Goal: Information Seeking & Learning: Understand process/instructions

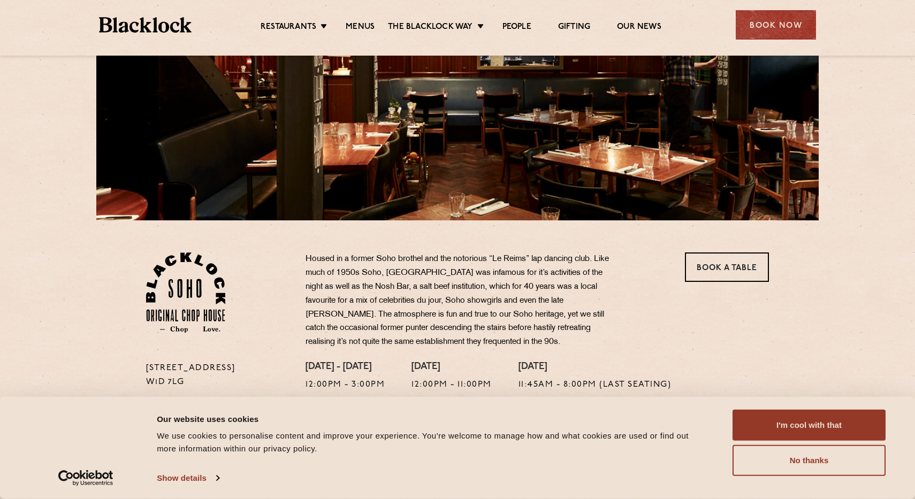
scroll to position [172, 0]
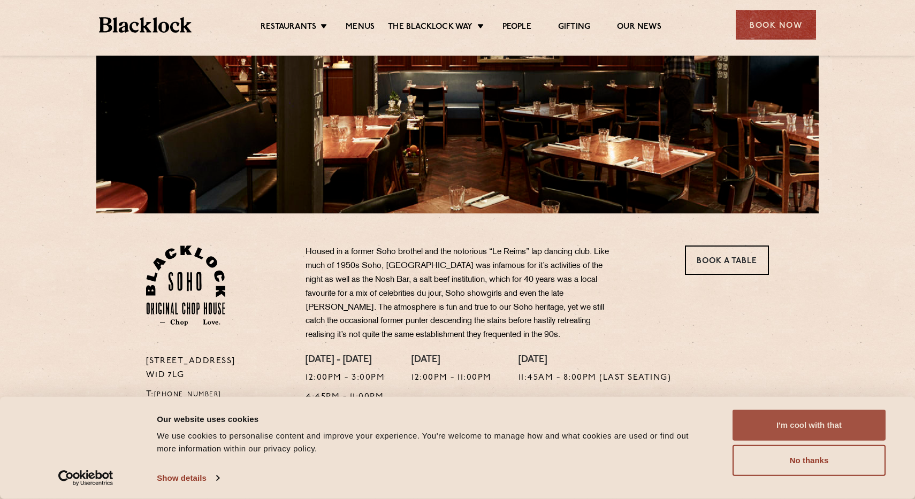
click at [798, 426] on button "I'm cool with that" at bounding box center [808, 425] width 153 height 31
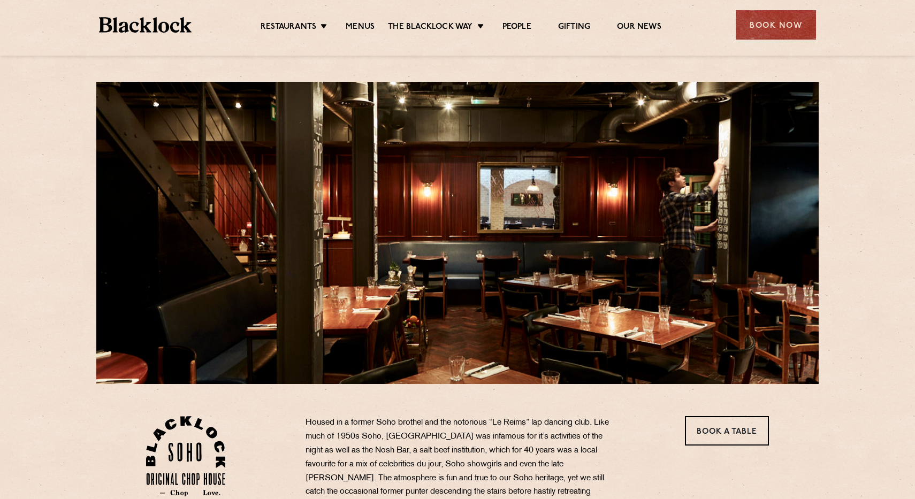
scroll to position [1, 0]
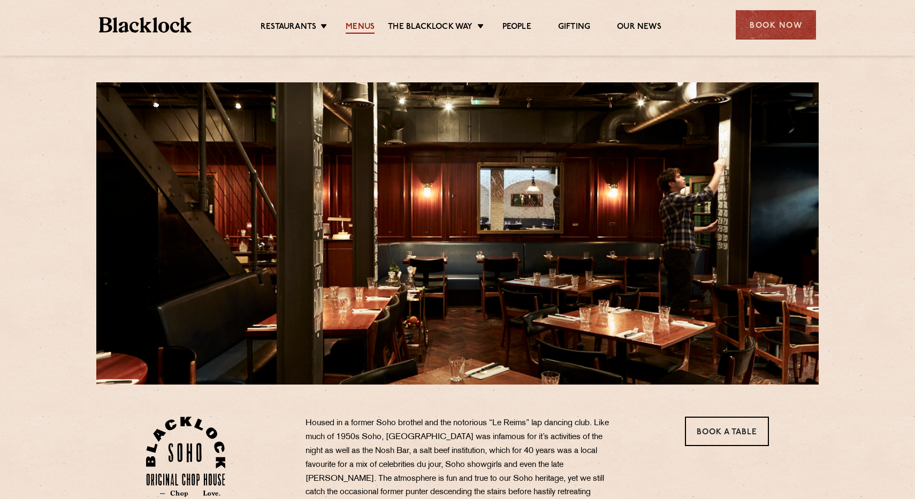
click at [359, 27] on link "Menus" at bounding box center [359, 28] width 29 height 12
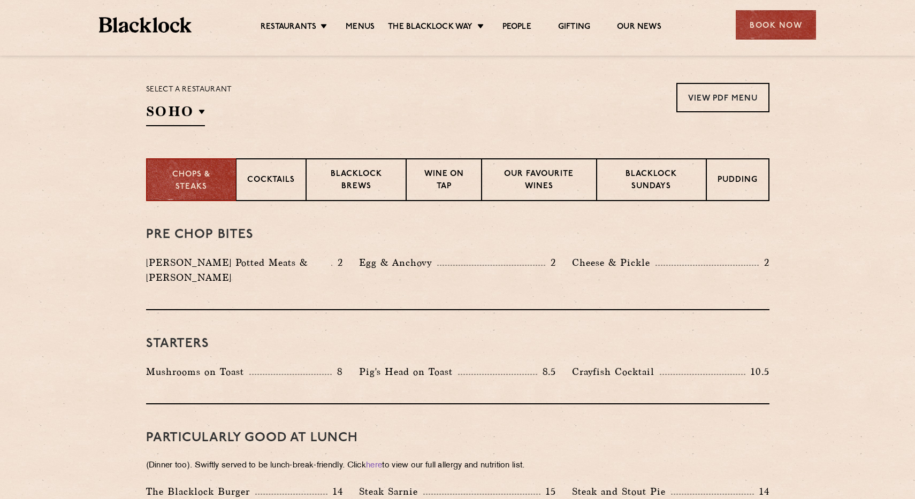
scroll to position [339, 0]
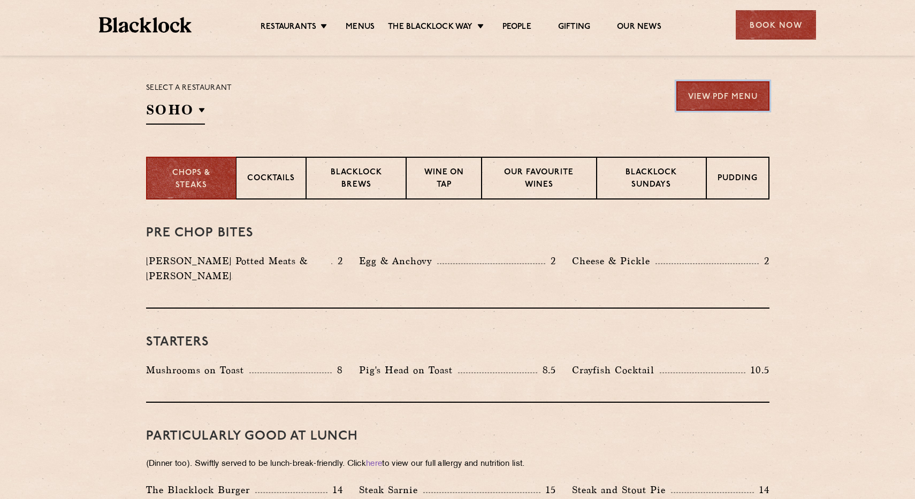
click at [712, 101] on link "View PDF Menu" at bounding box center [722, 95] width 93 height 29
click at [441, 181] on p "Wine on Tap" at bounding box center [443, 179] width 52 height 25
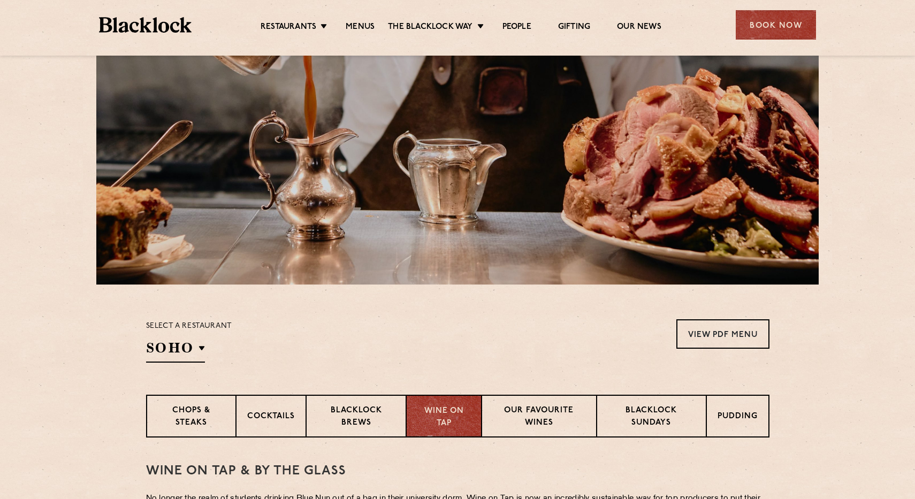
scroll to position [88, 0]
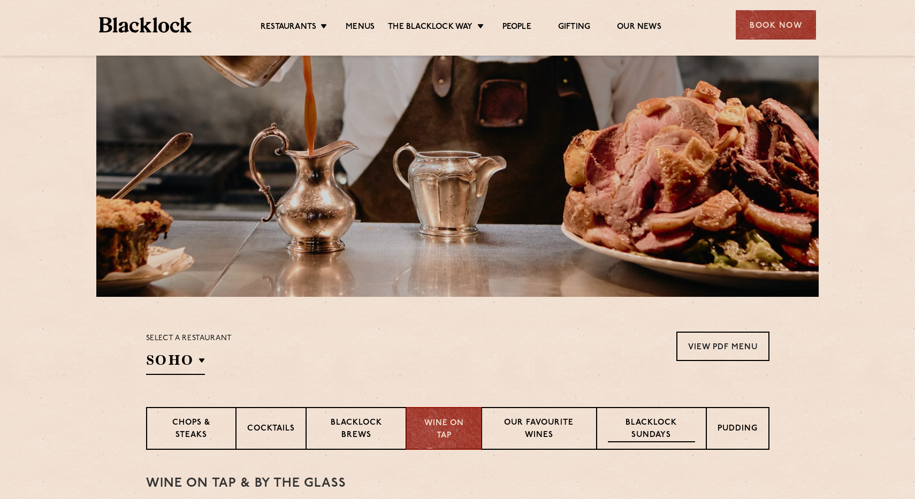
click at [648, 423] on p "Blacklock Sundays" at bounding box center [651, 429] width 87 height 25
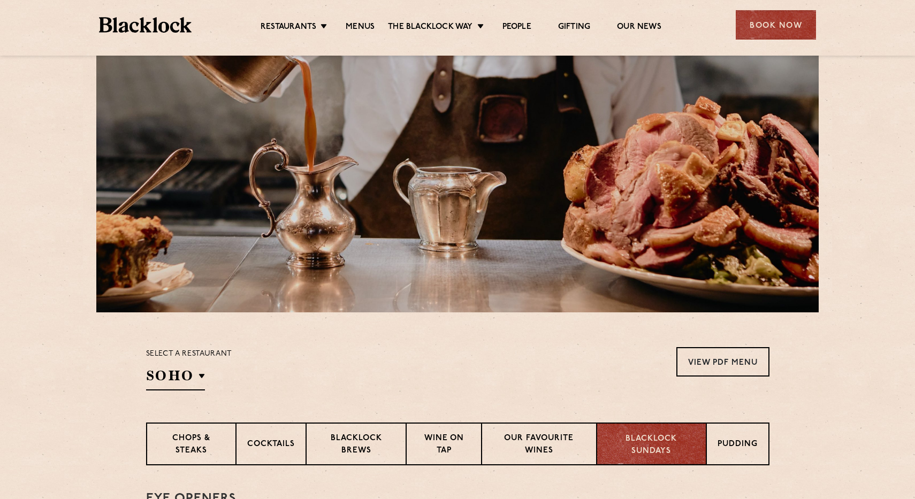
scroll to position [0, 0]
